Goal: Book appointment/travel/reservation

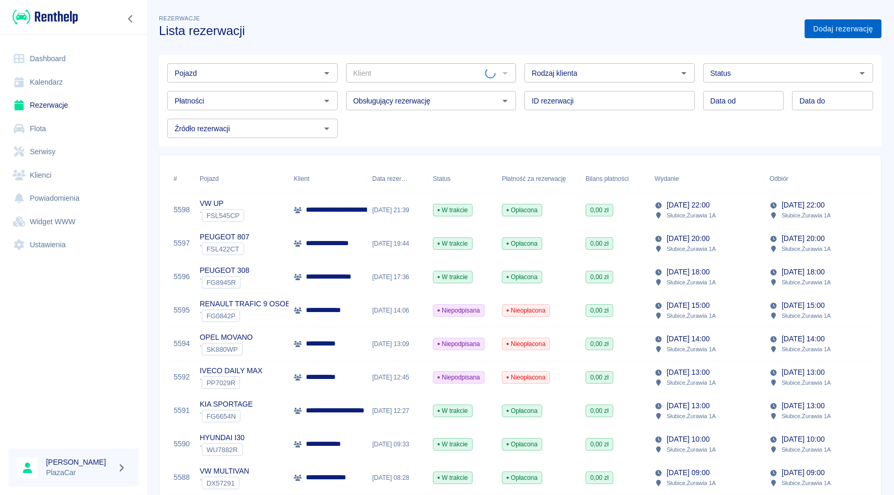
click at [860, 33] on link "Dodaj rezerwację" at bounding box center [842, 28] width 77 height 19
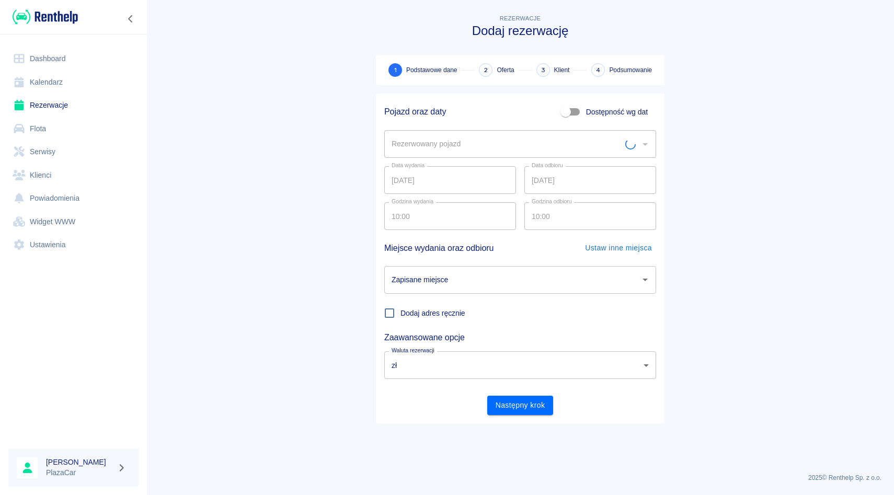
click at [473, 133] on div "Rezerwowany pojazd" at bounding box center [520, 144] width 272 height 28
click at [468, 141] on input "Rezerwowany pojazd" at bounding box center [512, 144] width 247 height 18
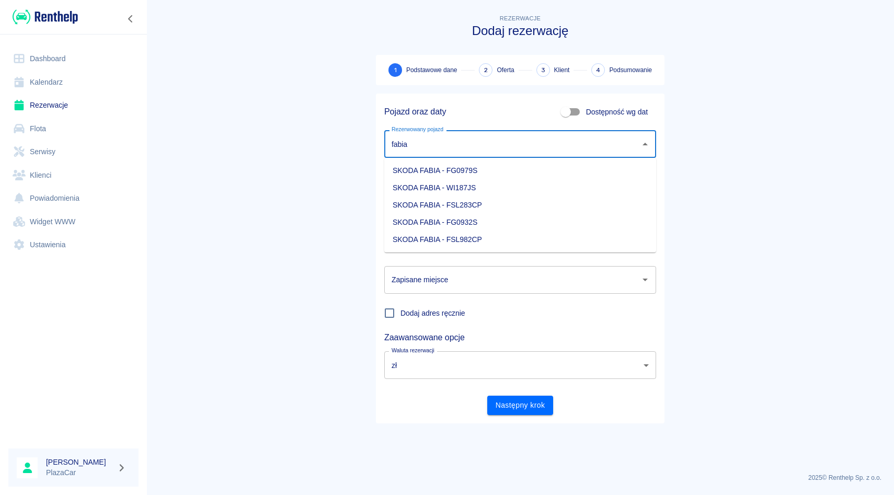
click at [449, 239] on li "SKODA FABIA - FSL982CP" at bounding box center [520, 239] width 272 height 17
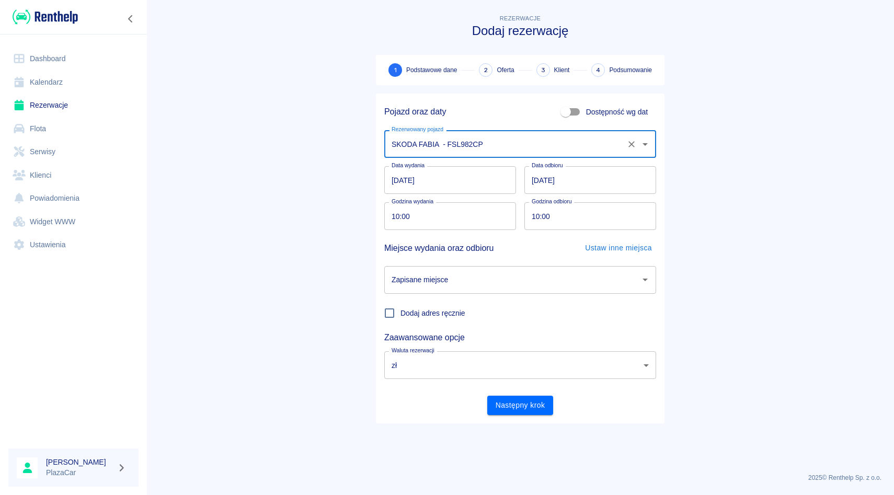
type input "SKODA FABIA - FSL982CP"
drag, startPoint x: 466, startPoint y: 283, endPoint x: 466, endPoint y: 289, distance: 5.7
click at [466, 283] on input "Zapisane miejsce" at bounding box center [512, 280] width 247 height 18
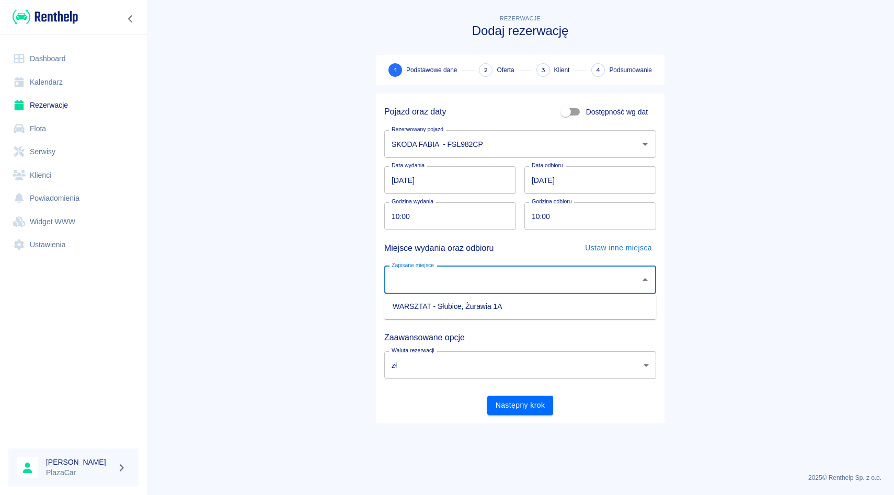
click at [466, 323] on div "Dodaj adres ręcznie" at bounding box center [516, 309] width 280 height 30
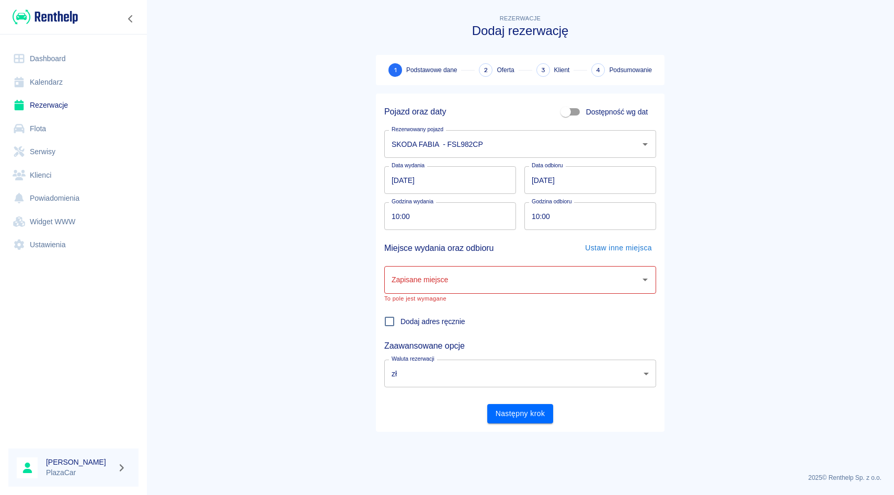
click at [478, 294] on div "Zapisane miejsce Zapisane miejsce To pole jest wymagane" at bounding box center [520, 284] width 272 height 36
click at [478, 287] on input "Zapisane miejsce" at bounding box center [512, 280] width 247 height 18
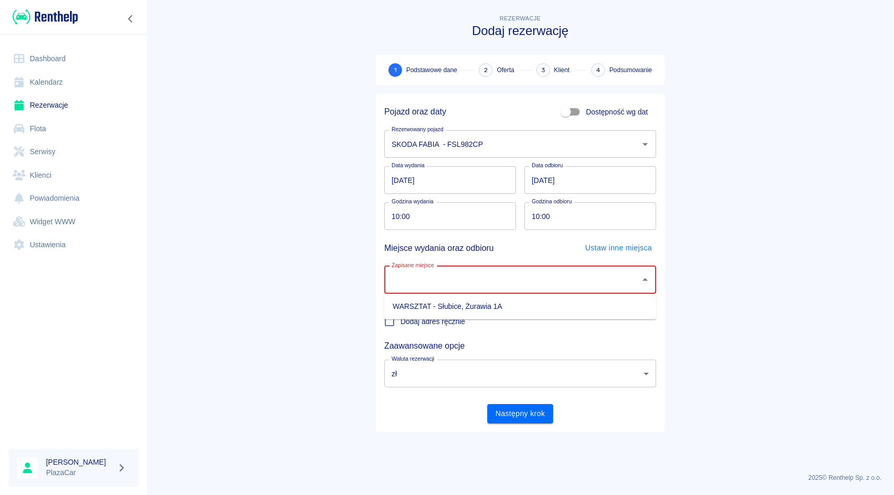
click at [465, 312] on li "WARSZTAT - Słubice, Żurawia 1A" at bounding box center [520, 306] width 272 height 17
type input "WARSZTAT - Słubice, Żurawia 1A"
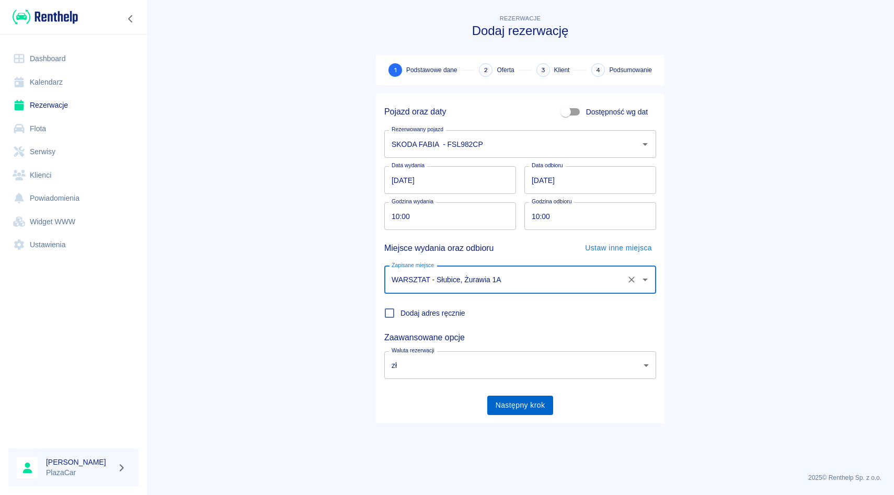
click at [505, 412] on button "Następny krok" at bounding box center [520, 405] width 66 height 19
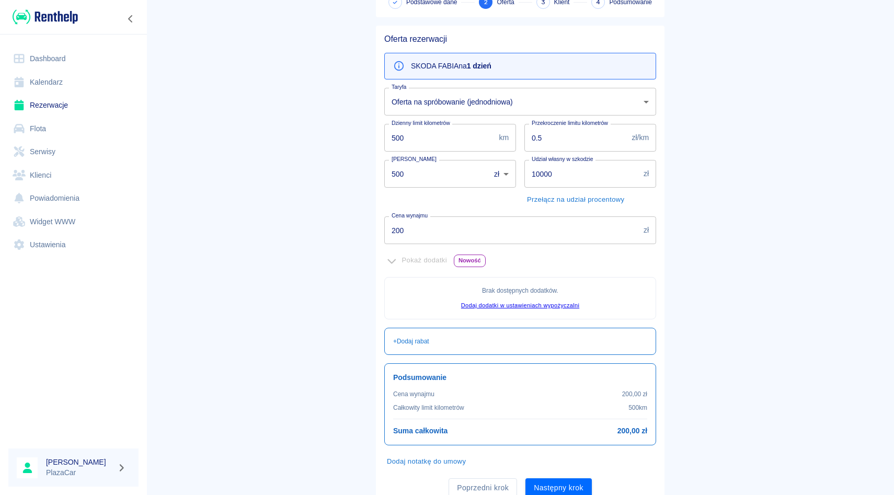
scroll to position [109, 0]
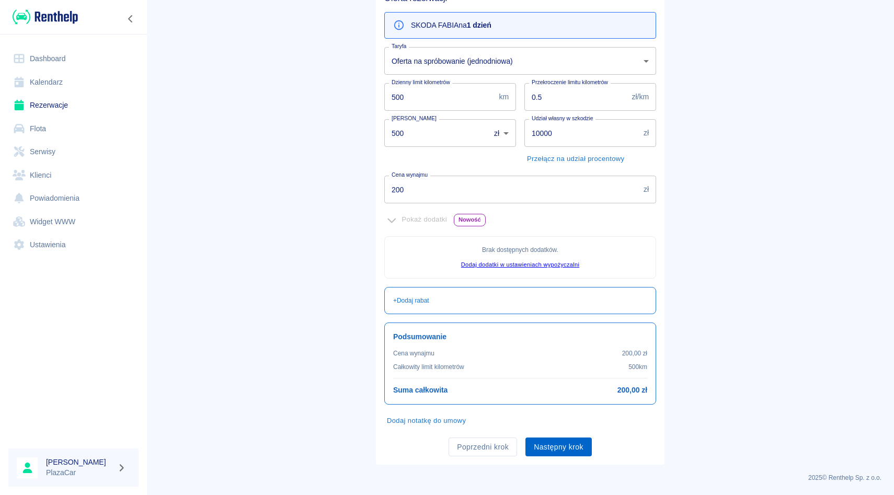
click at [575, 450] on button "Następny krok" at bounding box center [558, 446] width 66 height 19
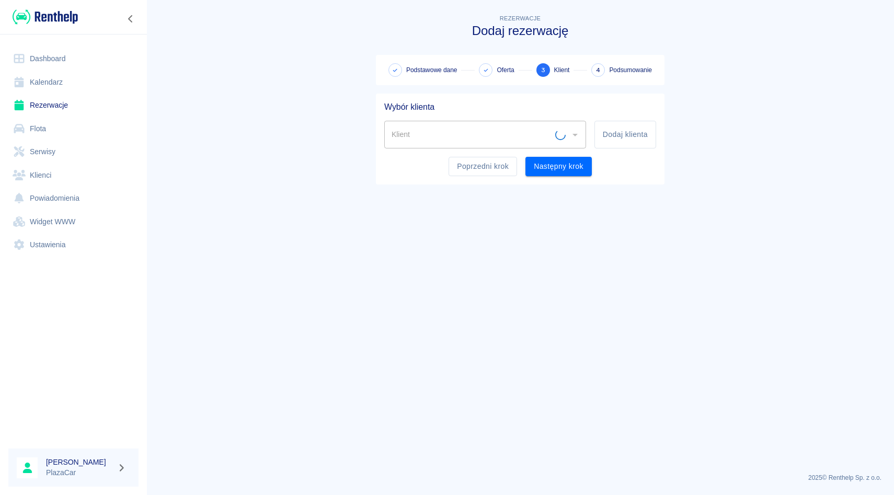
scroll to position [0, 0]
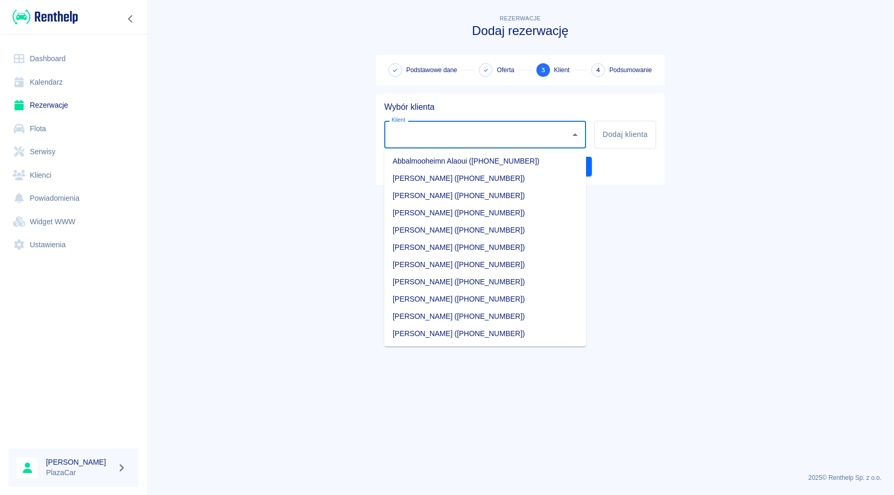
click at [433, 141] on input "Klient" at bounding box center [477, 134] width 177 height 18
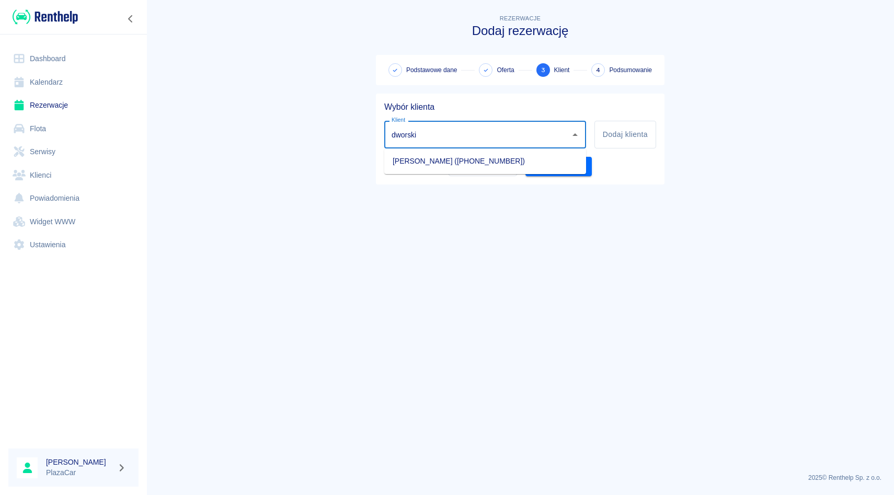
click at [422, 163] on li "[PERSON_NAME] ([PHONE_NUMBER])" at bounding box center [485, 161] width 202 height 17
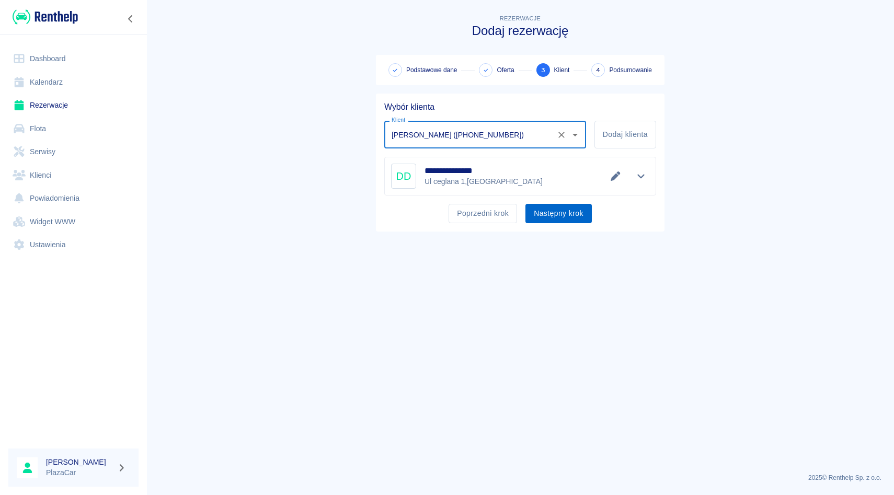
type input "[PERSON_NAME] ([PHONE_NUMBER])"
click at [544, 213] on button "Następny krok" at bounding box center [558, 213] width 66 height 19
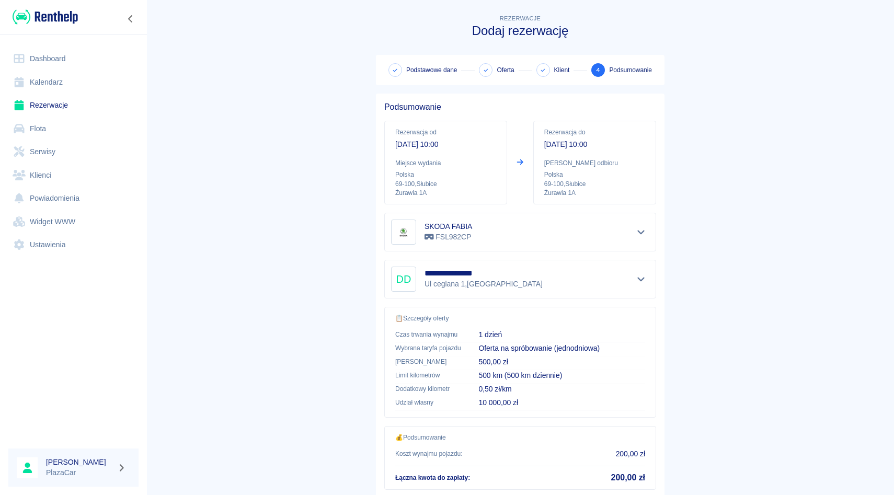
scroll to position [69, 0]
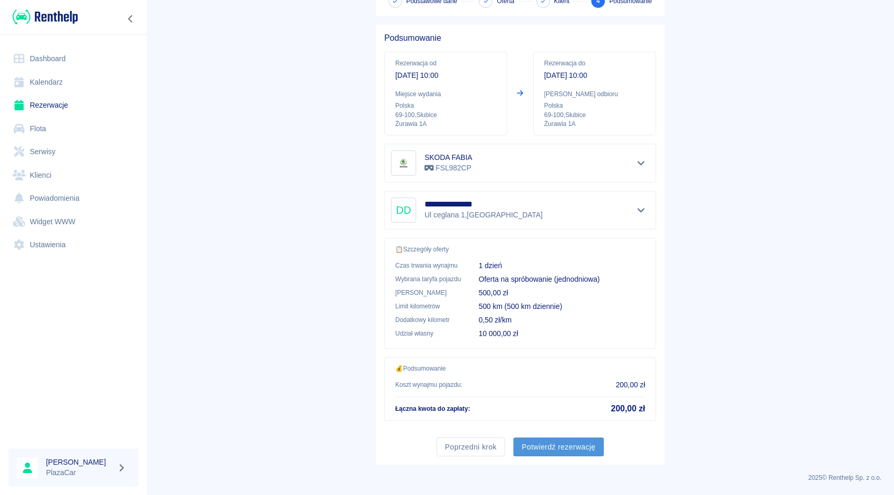
click at [533, 454] on button "Potwierdź rezerwację" at bounding box center [558, 446] width 90 height 19
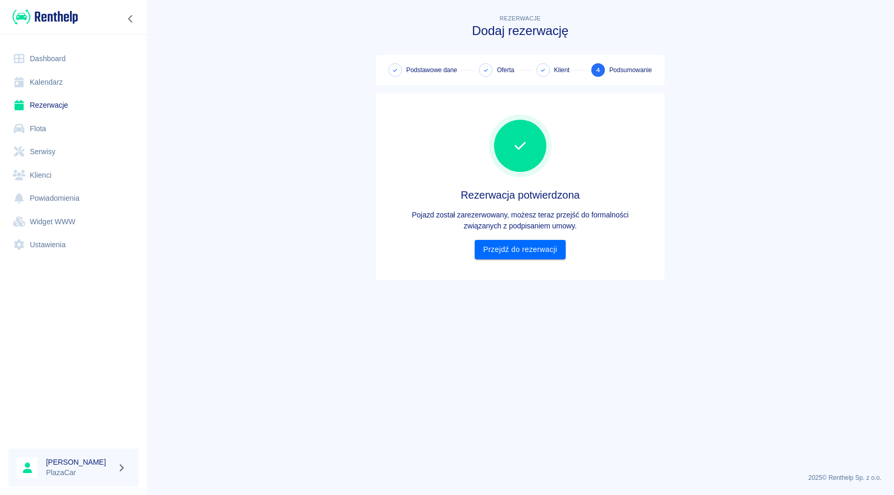
scroll to position [0, 0]
click at [535, 259] on div "Rezerwacja potwierdzona Pojazd został zarezerwowany, możesz teraz przejść do fo…" at bounding box center [520, 187] width 272 height 170
click at [535, 250] on link "Przejdź do rezerwacji" at bounding box center [519, 249] width 90 height 19
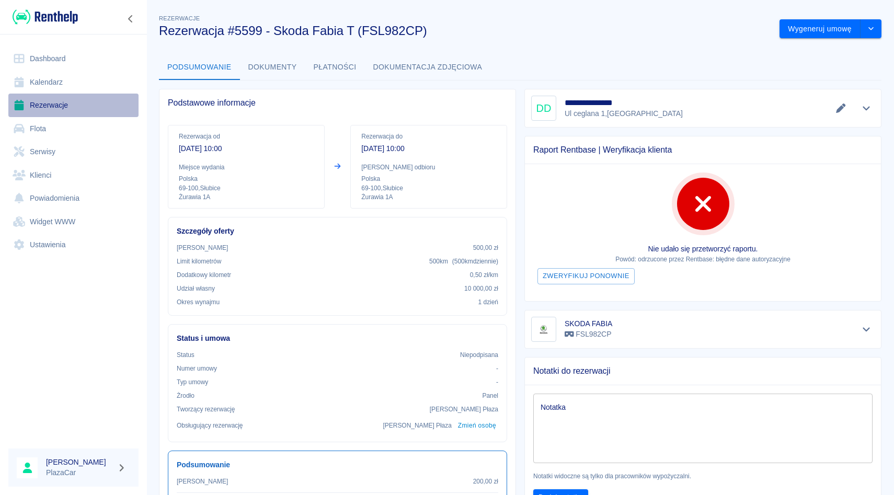
click at [54, 99] on link "Rezerwacje" at bounding box center [73, 106] width 130 height 24
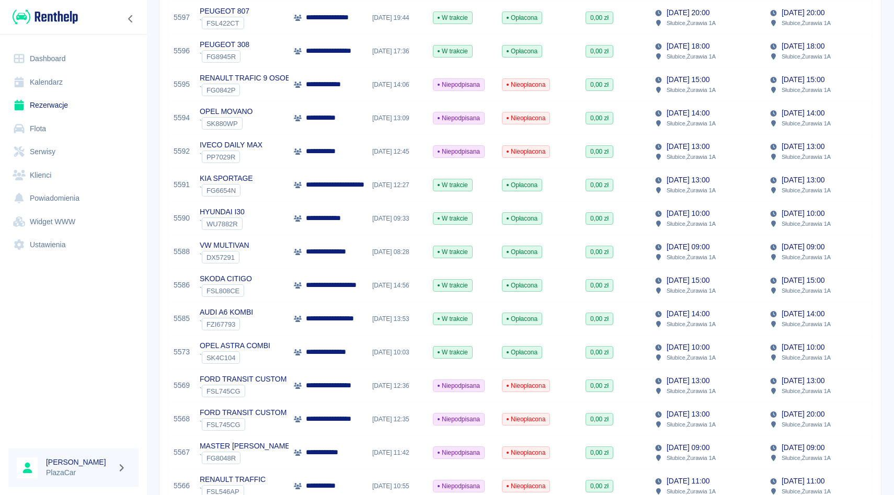
scroll to position [267, 0]
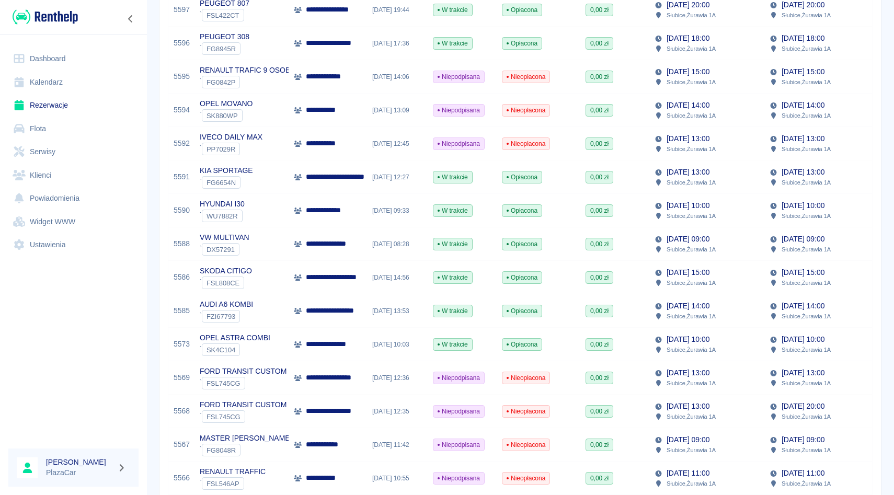
click at [334, 207] on p "**********" at bounding box center [327, 210] width 42 height 11
